Goal: Task Accomplishment & Management: Use online tool/utility

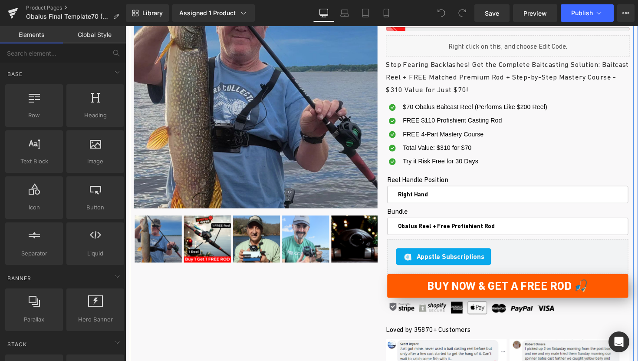
scroll to position [203, 0]
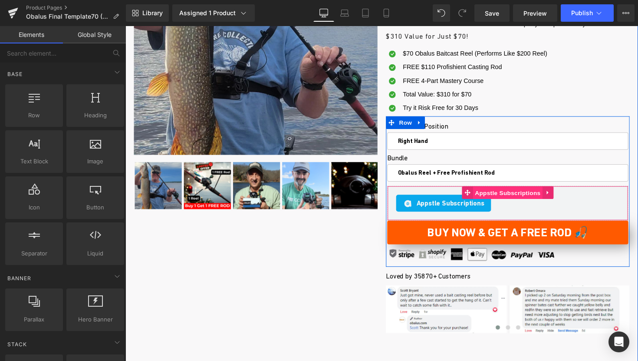
click at [531, 191] on span "Appstle Subscriptions" at bounding box center [517, 197] width 72 height 13
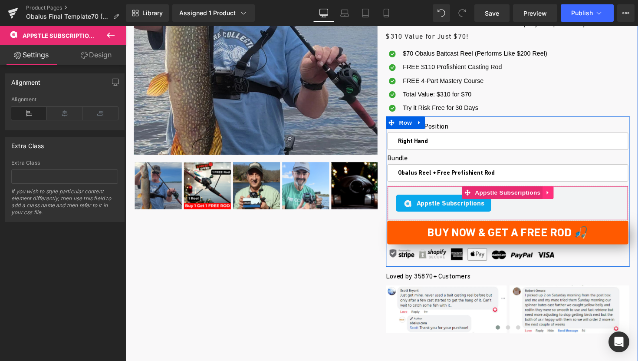
click at [562, 190] on link at bounding box center [558, 196] width 11 height 13
click at [566, 194] on icon at bounding box center [564, 197] width 6 height 6
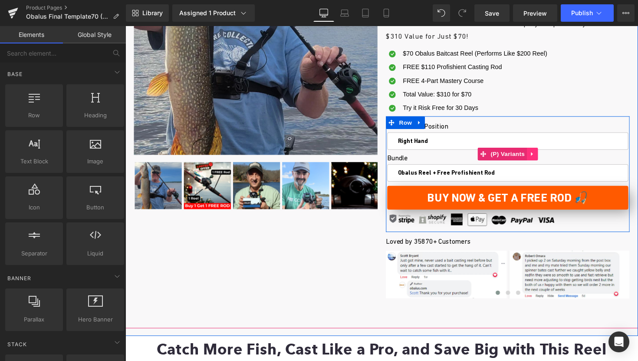
click at [543, 154] on icon at bounding box center [543, 157] width 6 height 7
click at [546, 154] on icon at bounding box center [548, 157] width 6 height 6
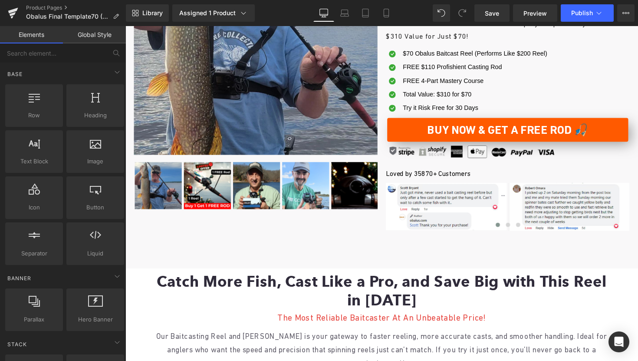
click at [581, 22] on div "Library Assigned 1 Product Product Preview Obalus Carbonlite Reel + Free Rod Ma…" at bounding box center [382, 13] width 512 height 26
click at [583, 15] on span "Publish" at bounding box center [582, 13] width 22 height 7
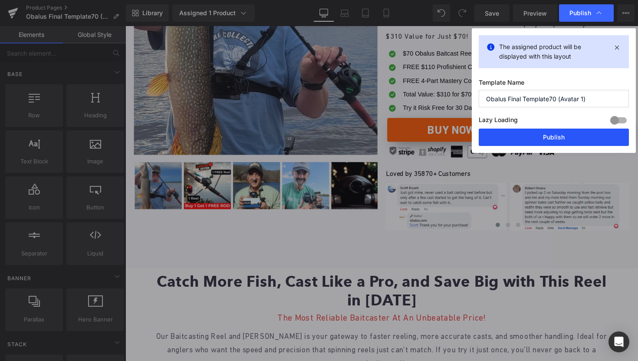
click at [530, 139] on button "Publish" at bounding box center [554, 137] width 150 height 17
